Goal: Find specific page/section: Find specific page/section

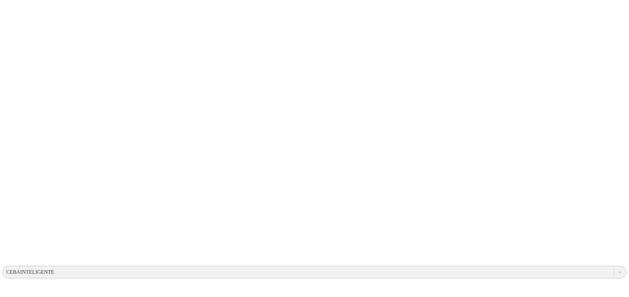
click at [54, 269] on div "CEBAINTELIGENTE" at bounding box center [30, 272] width 48 height 6
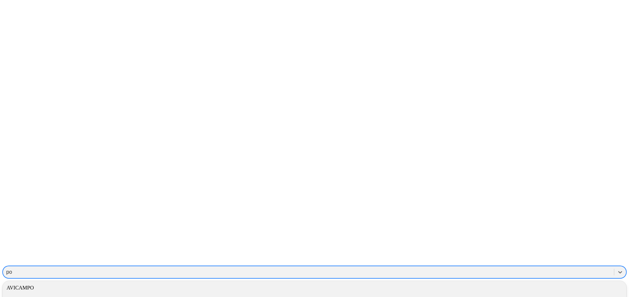
type input "pon"
click at [507, 282] on div "PONEDORASINTELIGENTE" at bounding box center [314, 287] width 623 height 11
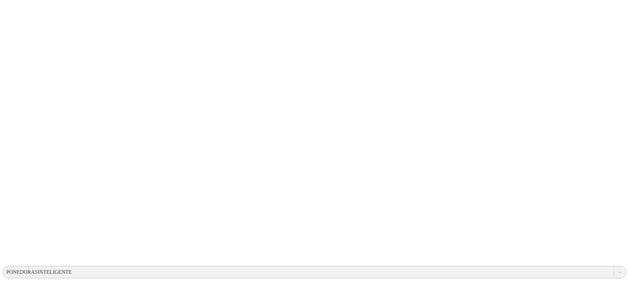
click at [72, 269] on div "PONEDORASINTELIGENTE" at bounding box center [38, 272] width 65 height 6
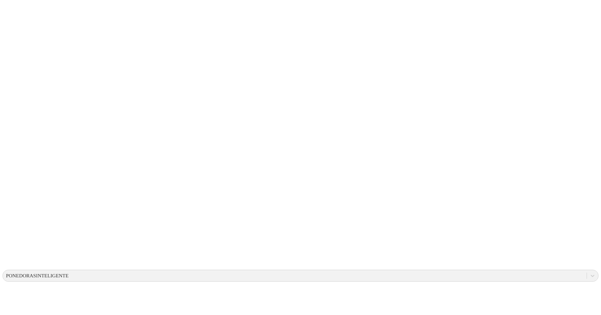
scroll to position [2, 0]
